Goal: Information Seeking & Learning: Find specific page/section

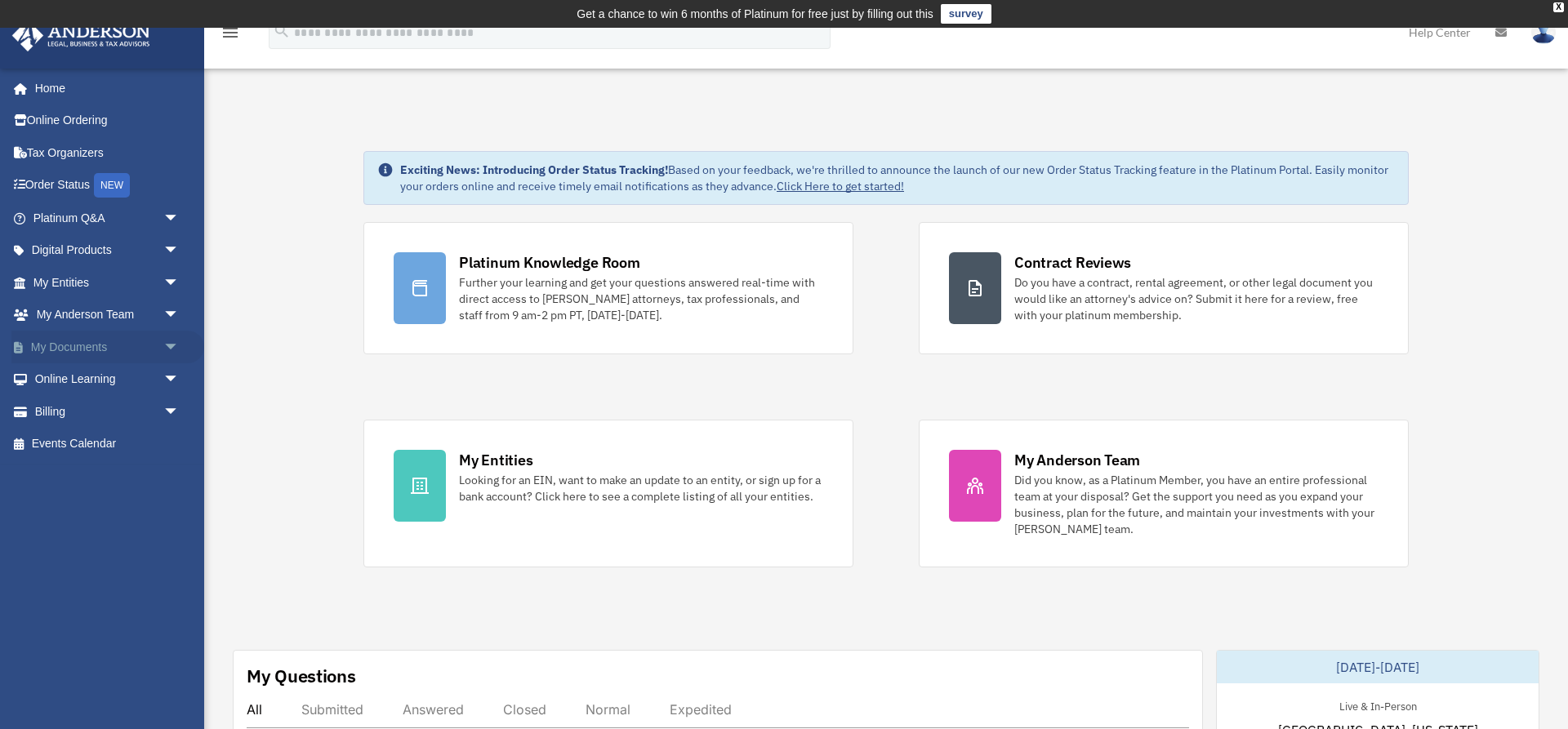
click at [174, 345] on span "arrow_drop_down" at bounding box center [180, 347] width 33 height 34
click at [171, 280] on span "arrow_drop_down" at bounding box center [180, 283] width 33 height 34
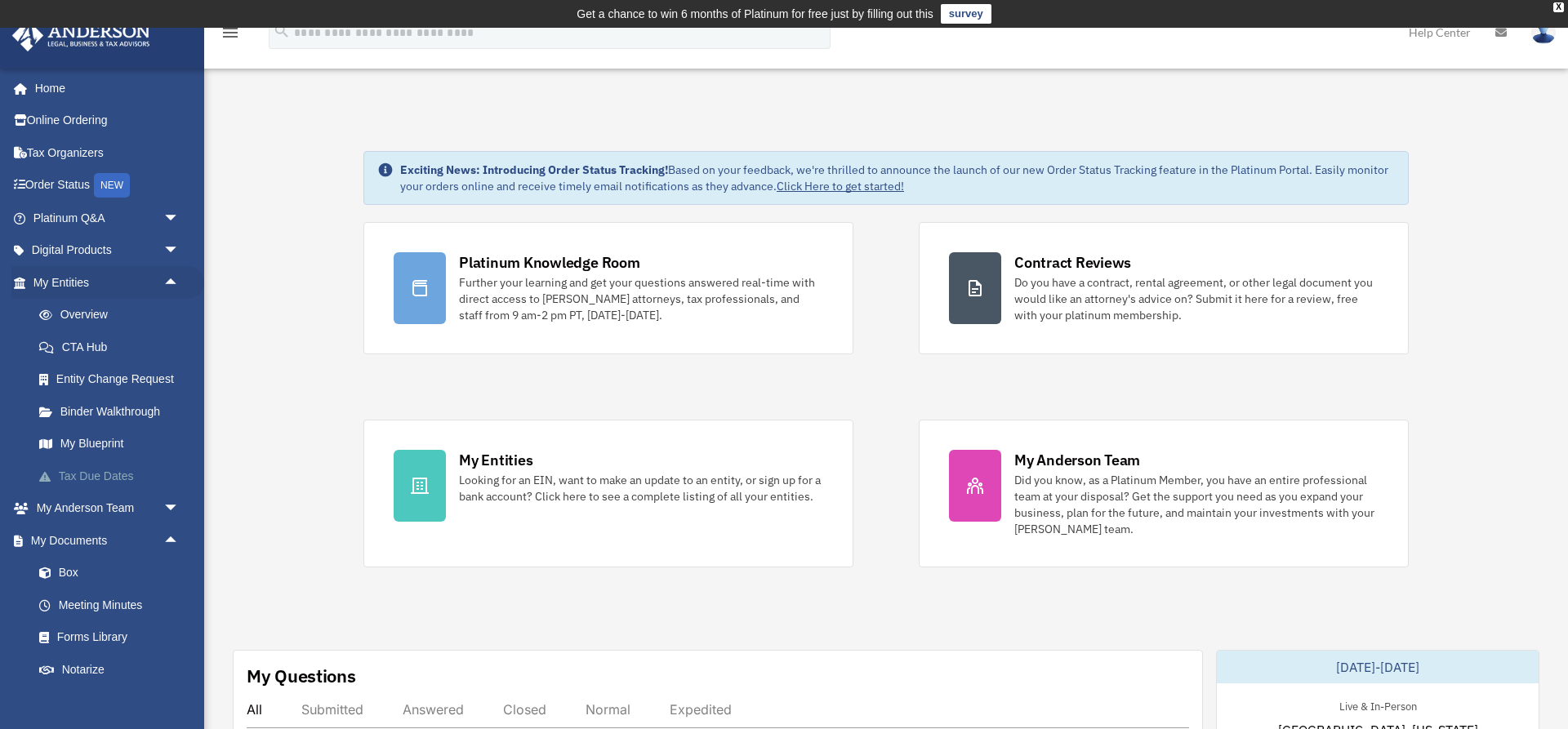
click at [90, 479] on link "Tax Due Dates" at bounding box center [113, 476] width 181 height 33
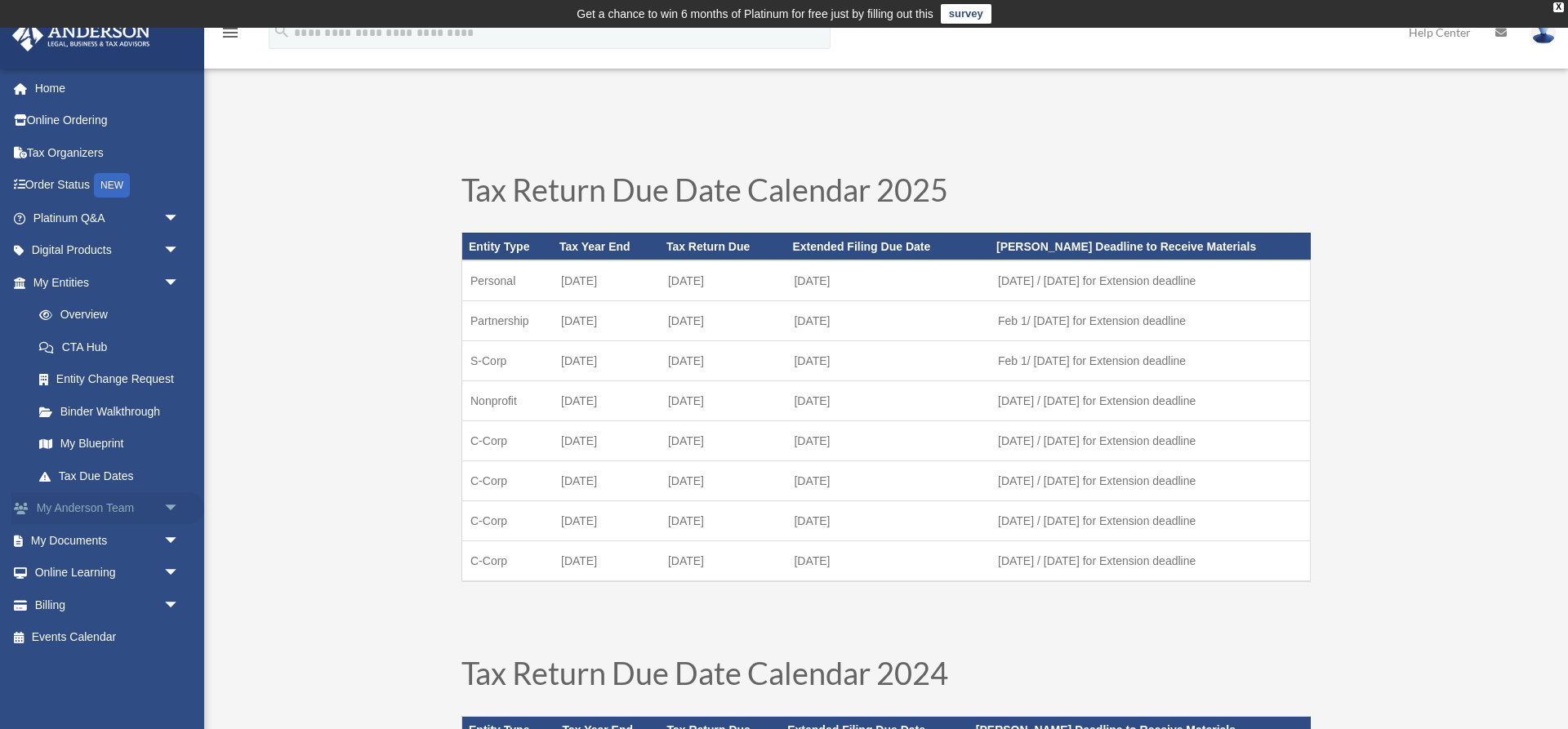
click at [169, 506] on span "arrow_drop_down" at bounding box center [180, 509] width 33 height 34
click at [135, 536] on link "My Anderson Team" at bounding box center [113, 541] width 181 height 33
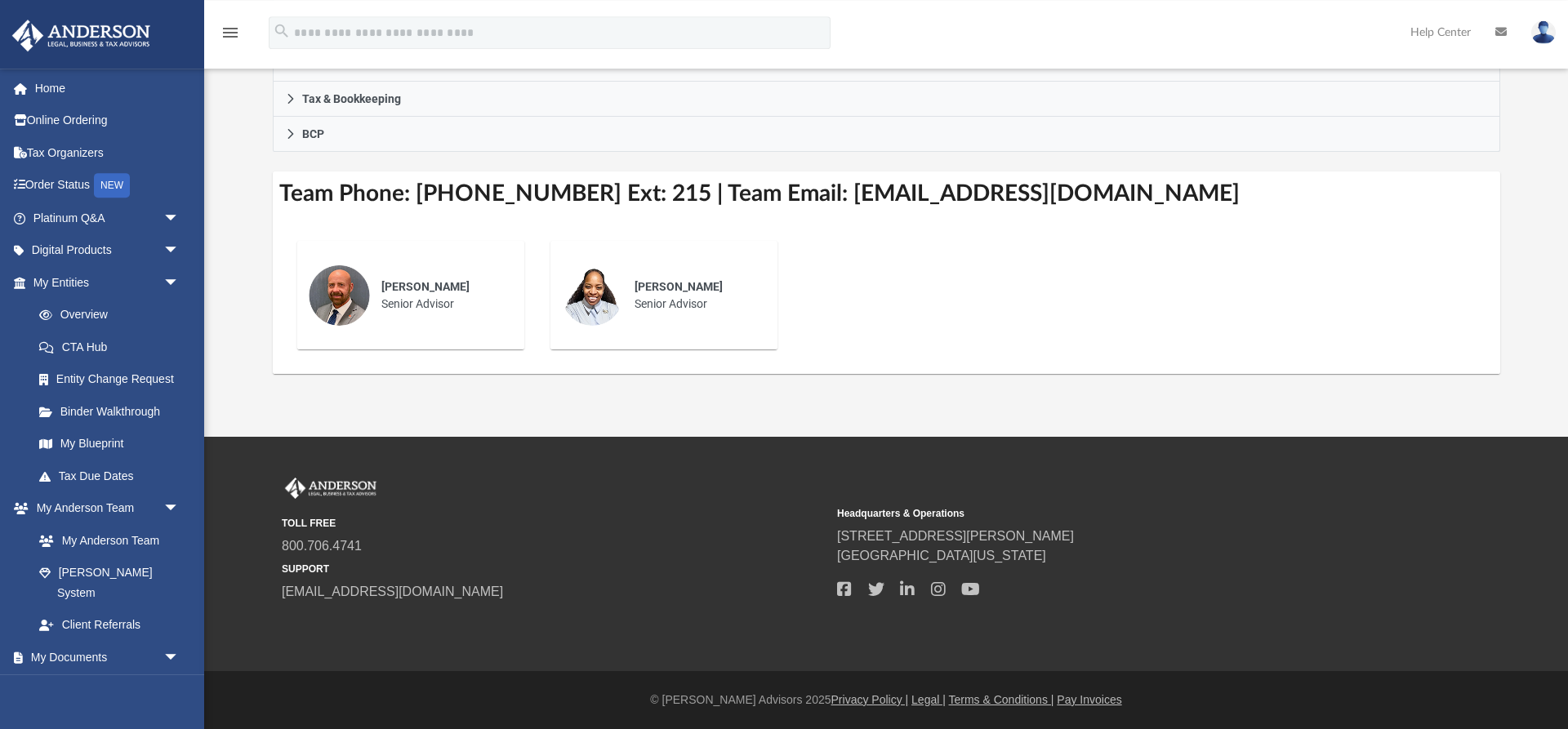
scroll to position [536, 0]
click at [1545, 36] on img at bounding box center [1544, 32] width 25 height 24
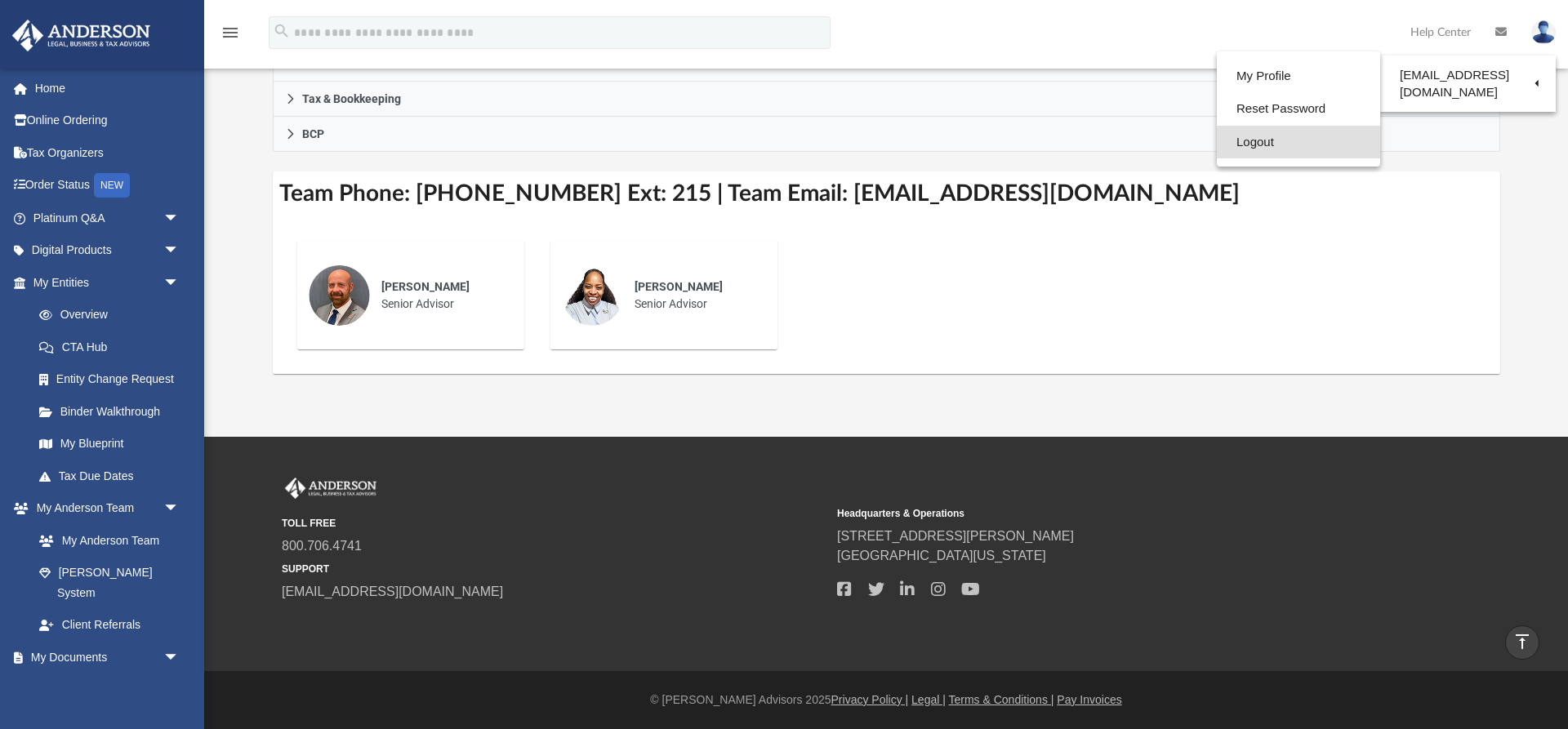
click at [1248, 138] on link "Logout" at bounding box center [1299, 142] width 164 height 34
